Goal: Answer question/provide support

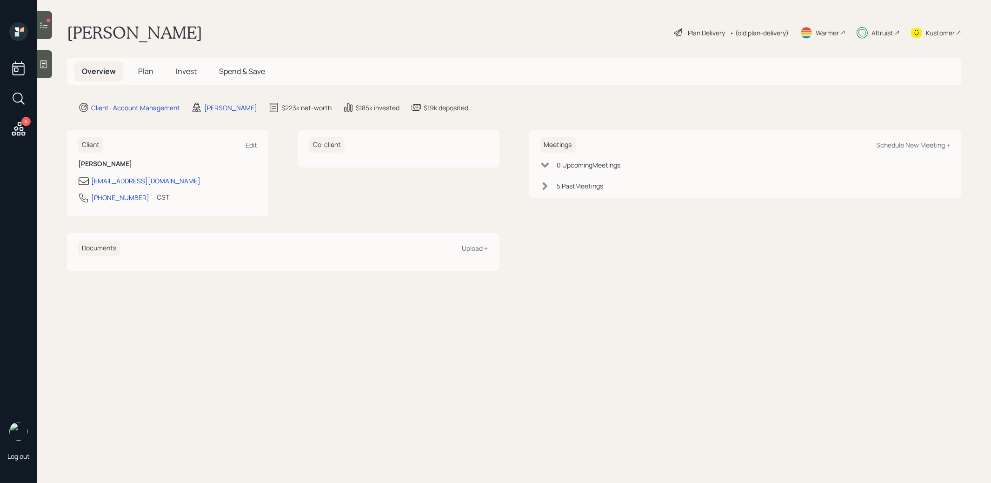
click at [47, 27] on icon at bounding box center [44, 25] width 8 height 7
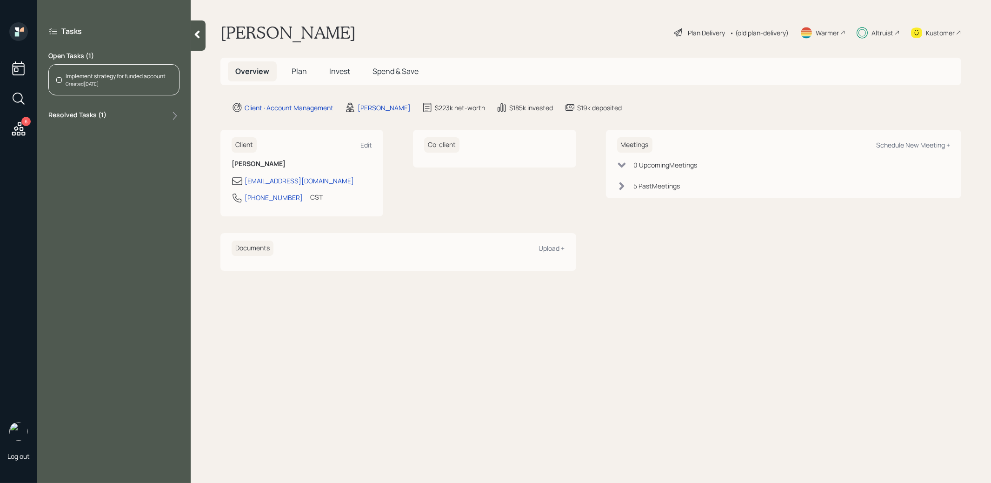
click at [137, 80] on div "Created [DATE]" at bounding box center [116, 83] width 100 height 7
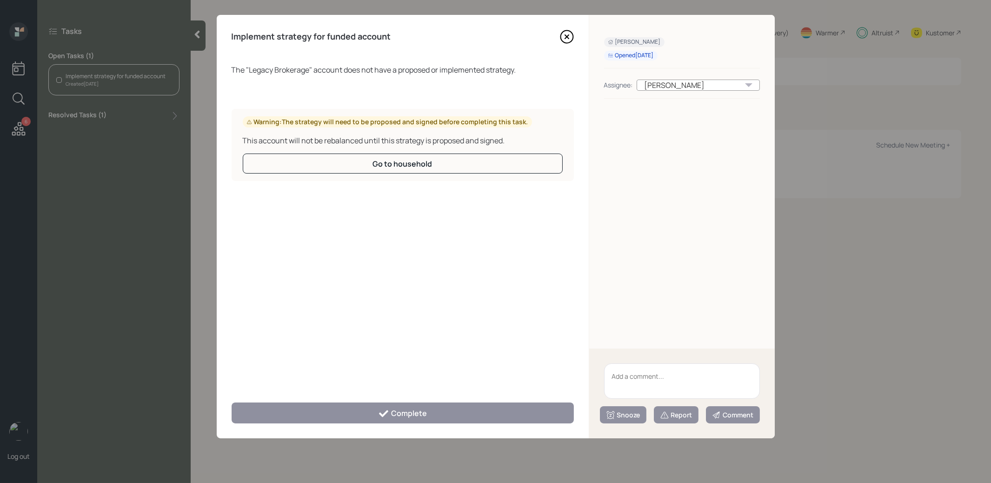
click at [567, 35] on icon at bounding box center [567, 37] width 14 height 14
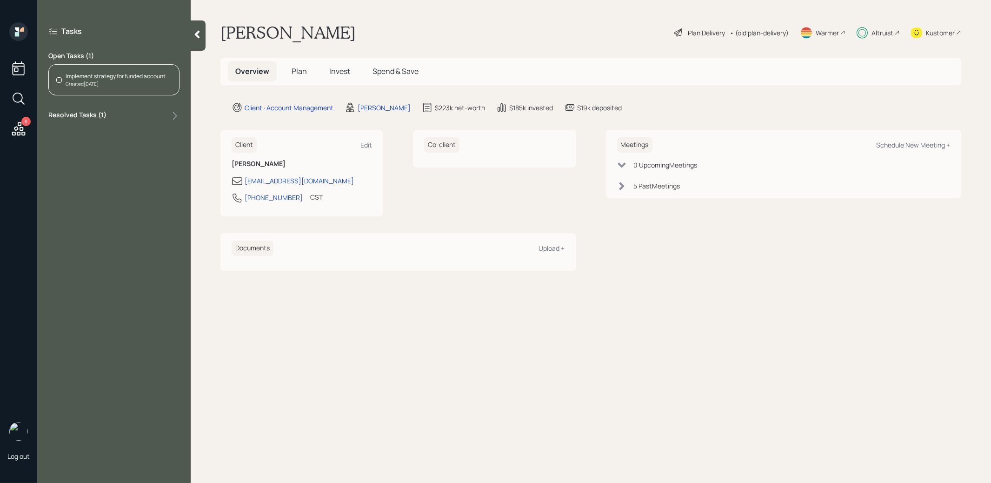
click at [110, 74] on div "Implement strategy for funded account" at bounding box center [116, 76] width 100 height 8
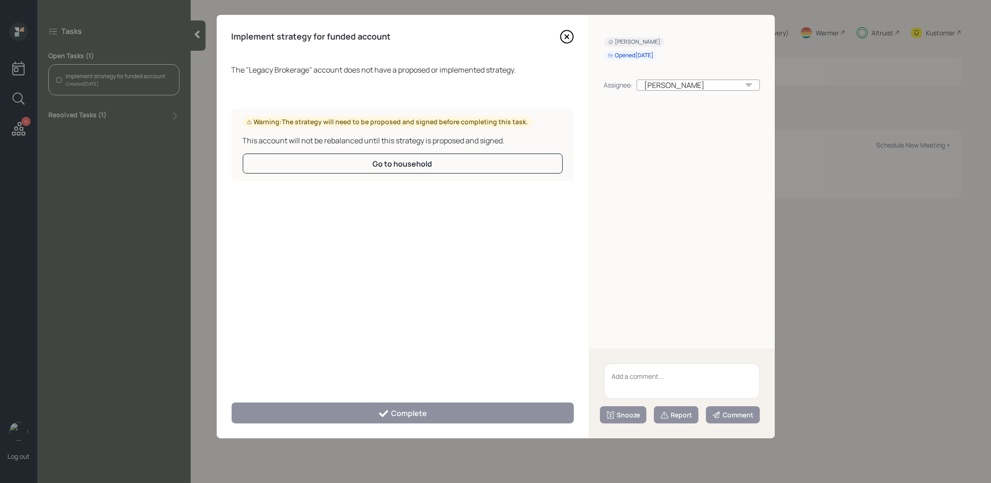
click at [641, 372] on textarea at bounding box center [682, 380] width 156 height 35
type textarea "legacy"
click at [676, 418] on div "Report" at bounding box center [676, 414] width 33 height 9
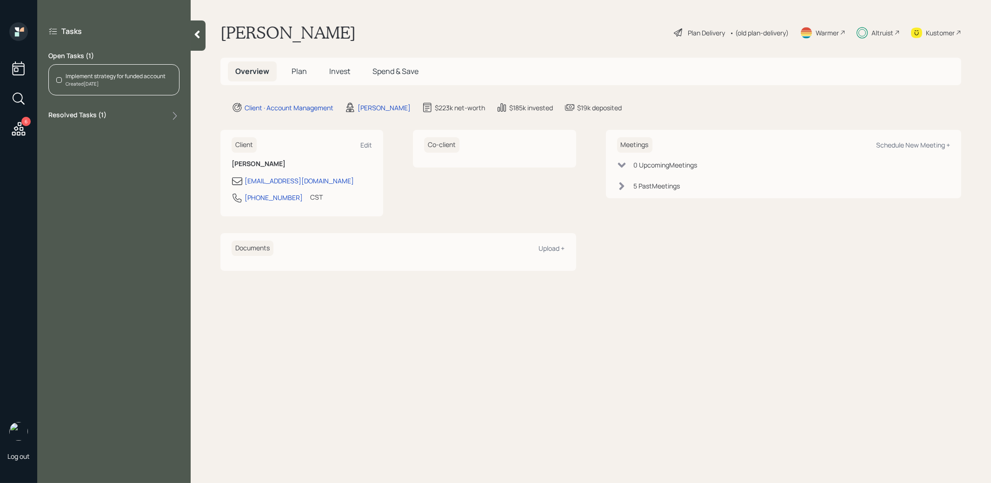
click at [22, 124] on div "6" at bounding box center [25, 121] width 9 height 9
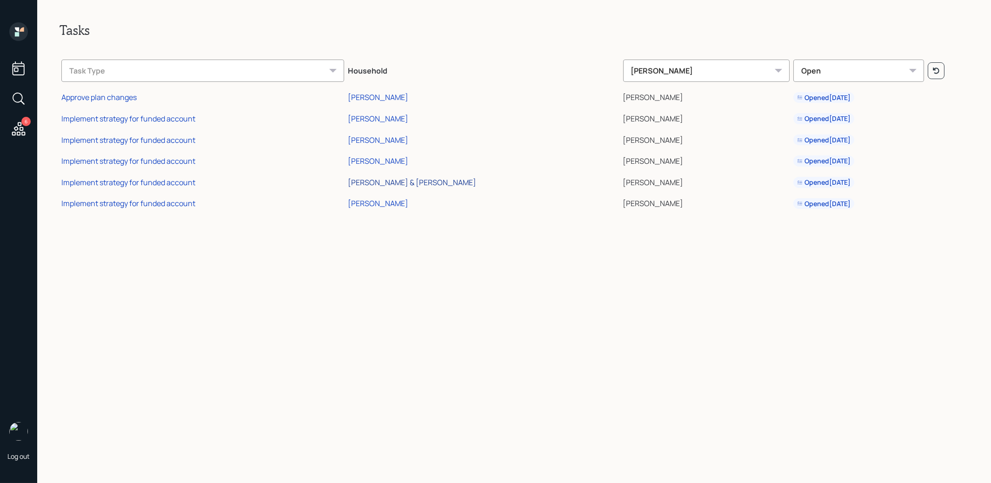
click at [419, 182] on div "[PERSON_NAME] & [PERSON_NAME]" at bounding box center [412, 182] width 128 height 10
